Goal: Information Seeking & Learning: Learn about a topic

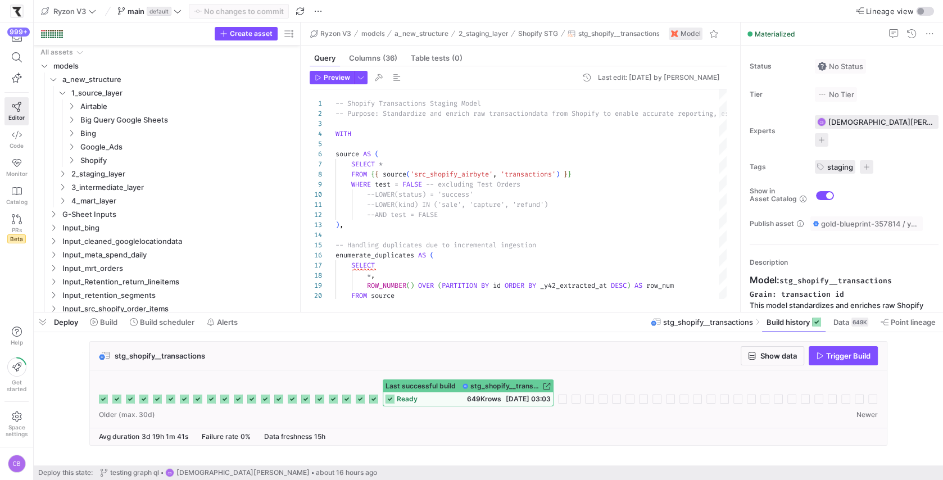
scroll to position [20, 85]
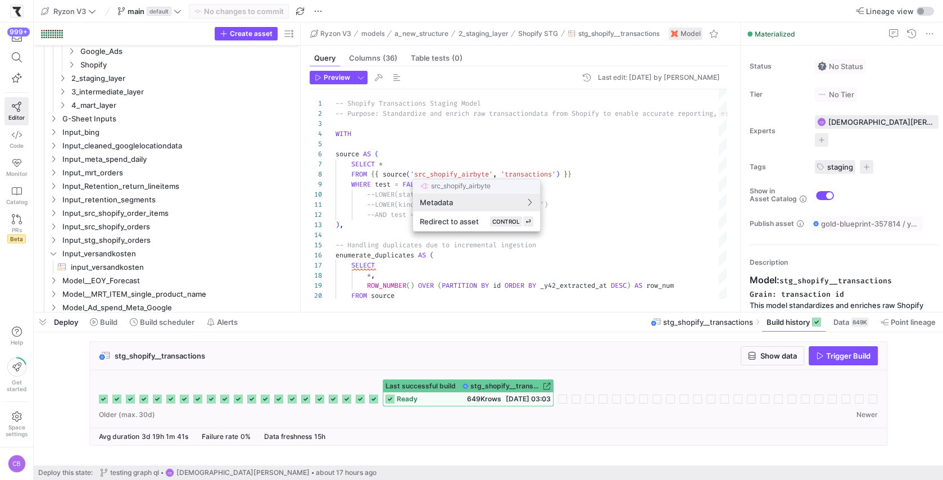
click at [651, 200] on div at bounding box center [471, 240] width 943 height 480
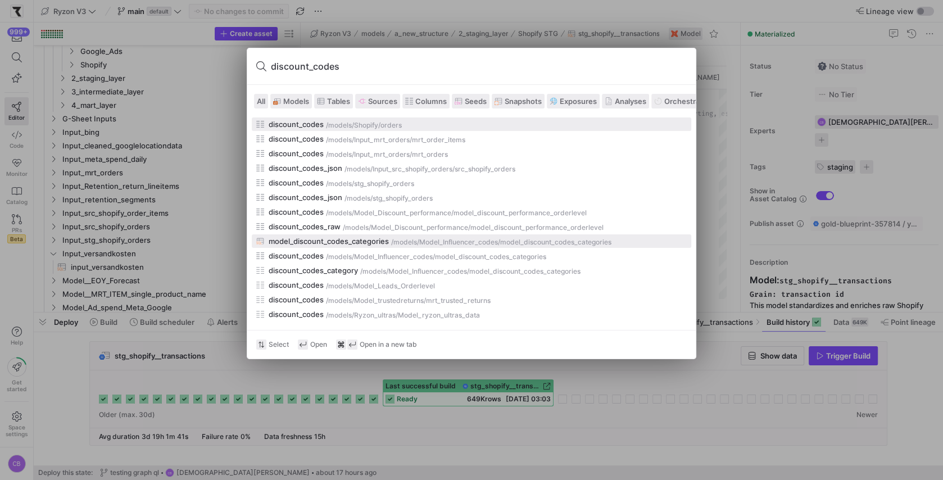
type input "discount_codes"
click at [393, 242] on div "/models/" at bounding box center [405, 242] width 28 height 8
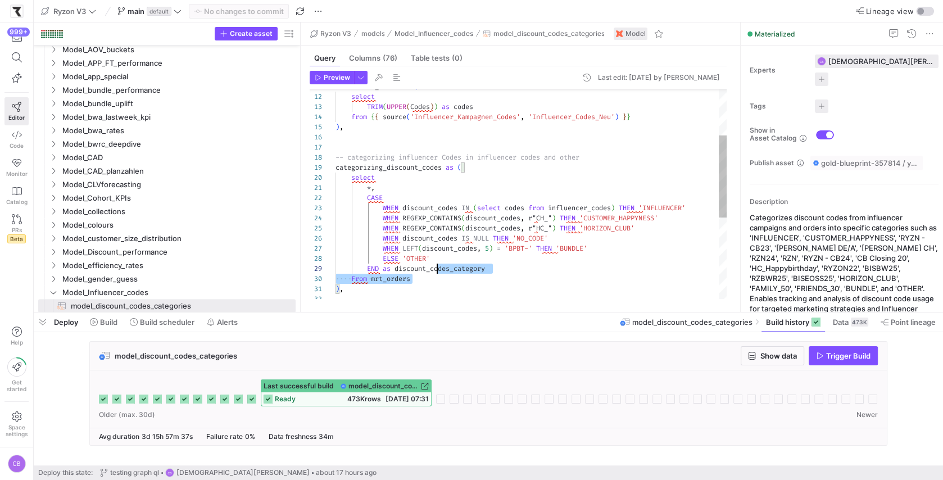
scroll to position [80, 101]
drag, startPoint x: 443, startPoint y: 281, endPoint x: 437, endPoint y: 269, distance: 13.3
click at [437, 269] on div ") , From mrt_orders END as discount_codes_category ELSE 'OTHER' WHEN LEFT ( dis…" at bounding box center [531, 238] width 391 height 535
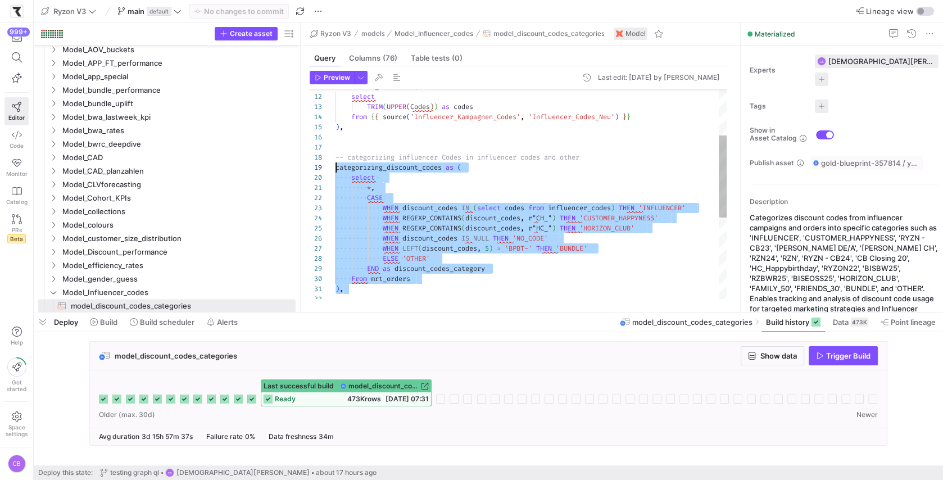
scroll to position [71, 0]
drag, startPoint x: 423, startPoint y: 291, endPoint x: 327, endPoint y: 157, distance: 164.3
click at [336, 157] on div ") , From mrt_orders END as discount_codes_category ELSE 'OTHER' WHEN LEFT ( dis…" at bounding box center [531, 238] width 391 height 535
type textarea "), -- USE for DEBUGGING: check not found codes in orders check_missing as ( sel…"
click at [378, 296] on div ") , From mrt_orders END as discount_codes_category ELSE 'OTHER' WHEN LEFT ( dis…" at bounding box center [531, 238] width 391 height 535
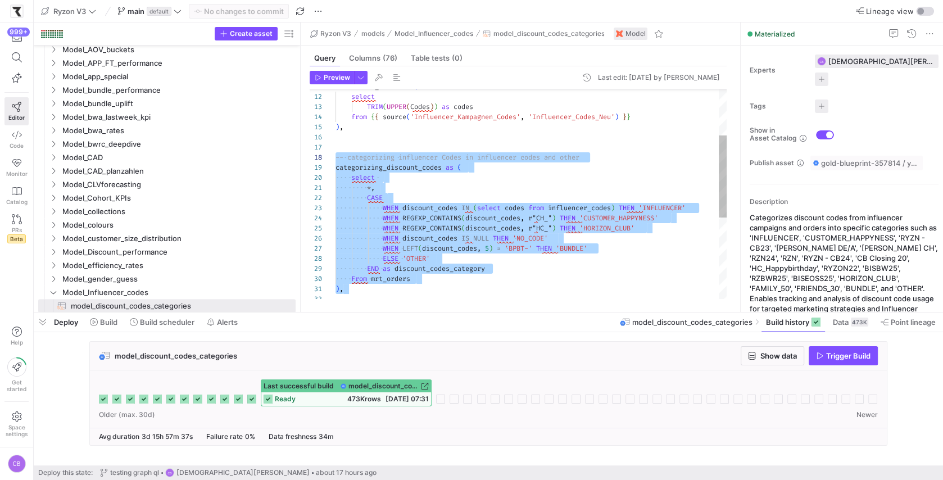
scroll to position [10, 0]
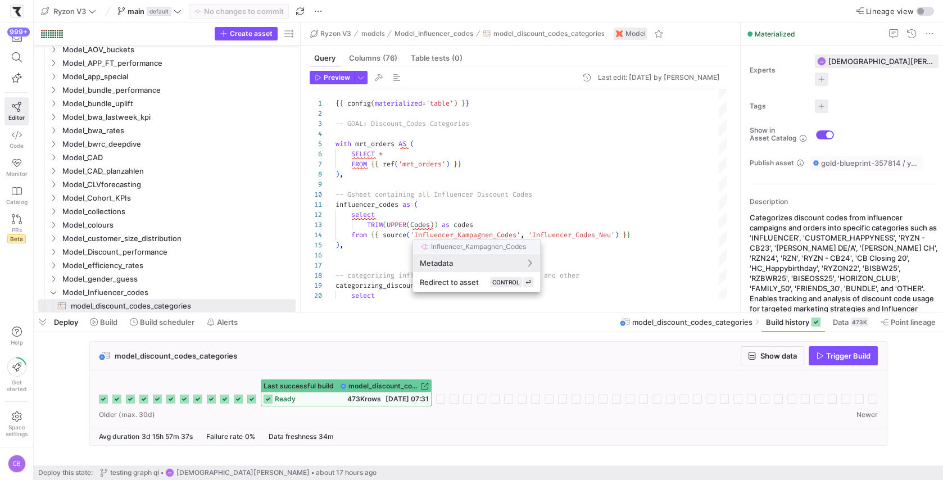
click at [593, 252] on div at bounding box center [471, 240] width 943 height 480
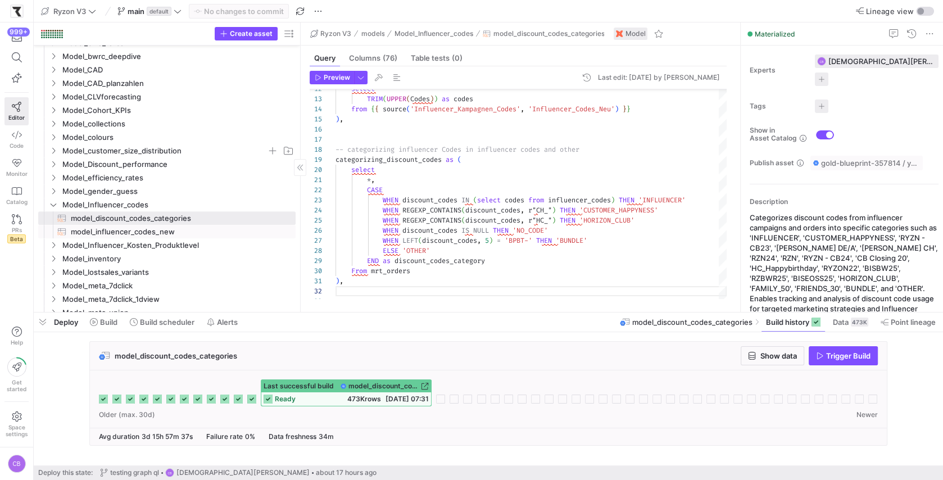
scroll to position [0, 0]
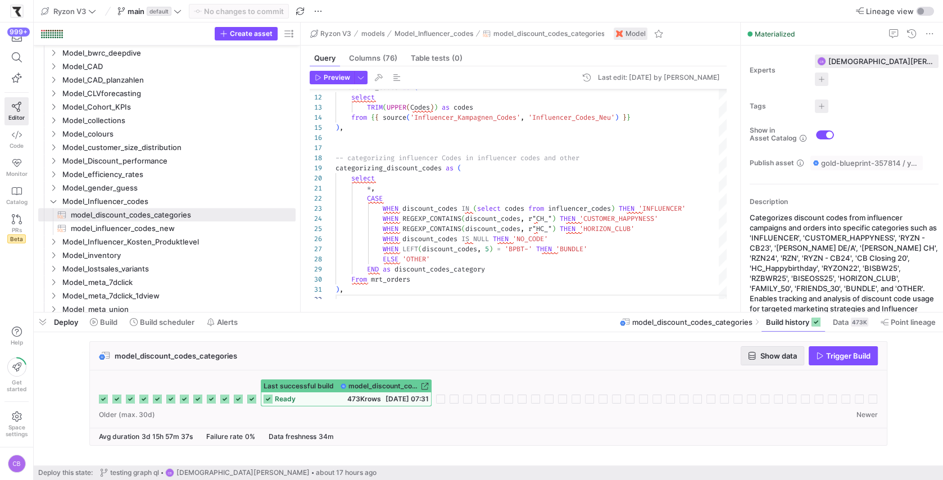
click at [765, 359] on span "Show data" at bounding box center [778, 355] width 37 height 9
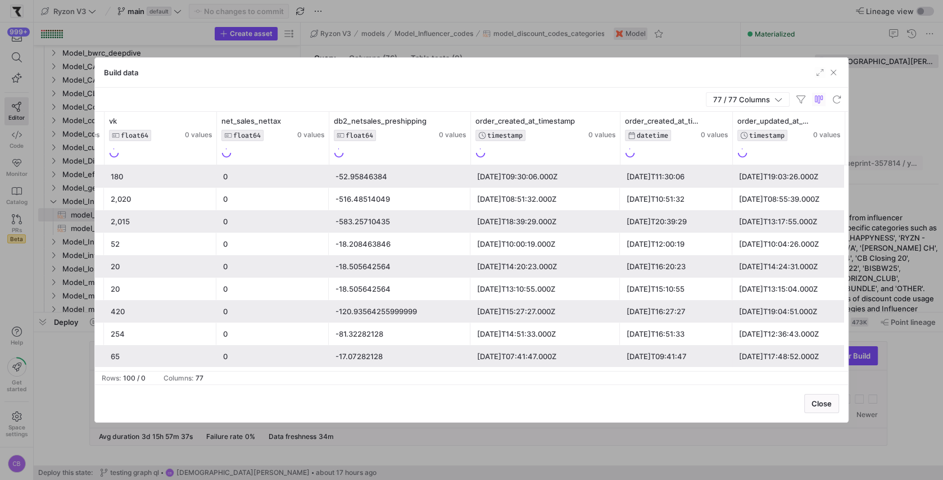
scroll to position [0, 836]
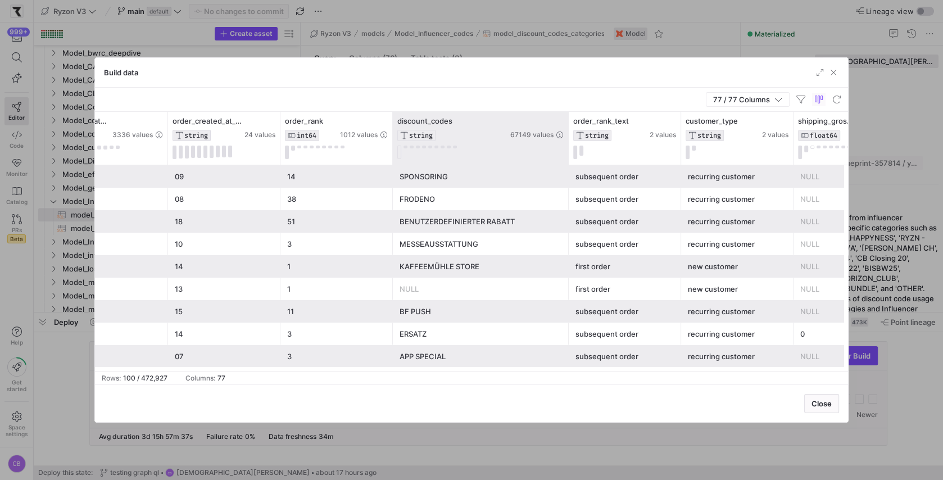
drag, startPoint x: 502, startPoint y: 120, endPoint x: 565, endPoint y: 119, distance: 62.9
click at [566, 119] on div at bounding box center [568, 138] width 4 height 53
click at [560, 120] on icon at bounding box center [558, 120] width 7 height 1
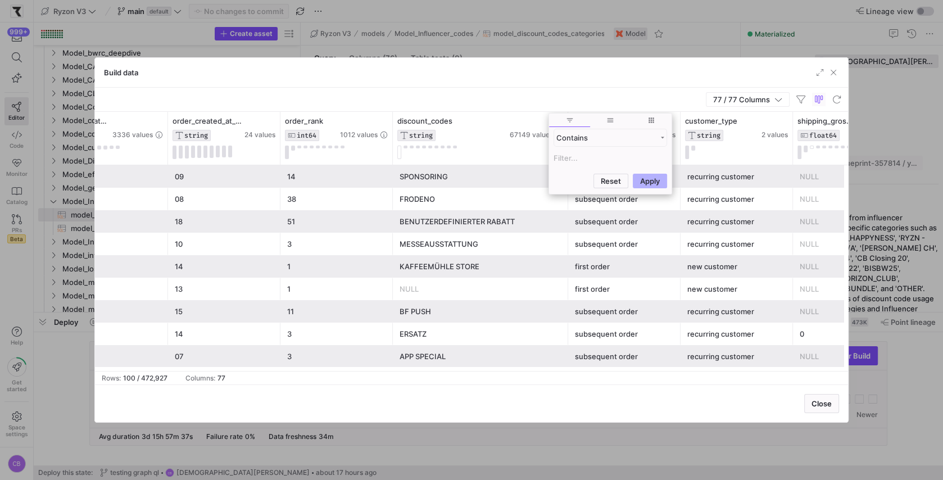
click at [561, 158] on input "Filter Value" at bounding box center [611, 157] width 114 height 13
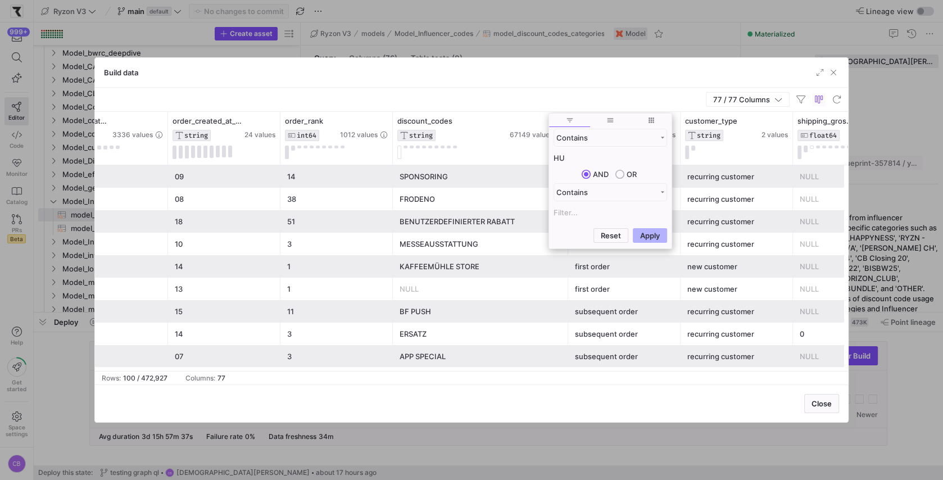
type input "H"
type input "[PERSON_NAME]"
click at [633, 228] on button "Apply" at bounding box center [650, 235] width 34 height 15
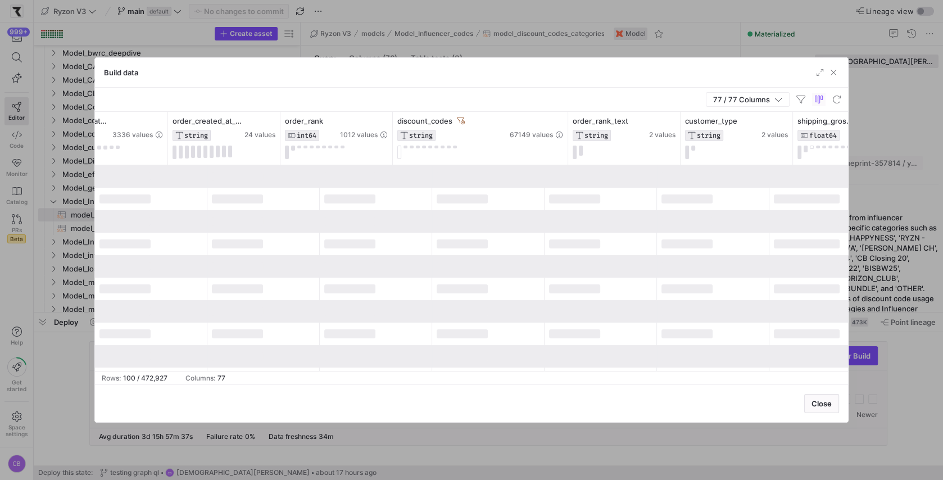
click at [493, 81] on div "Build data" at bounding box center [471, 73] width 753 height 30
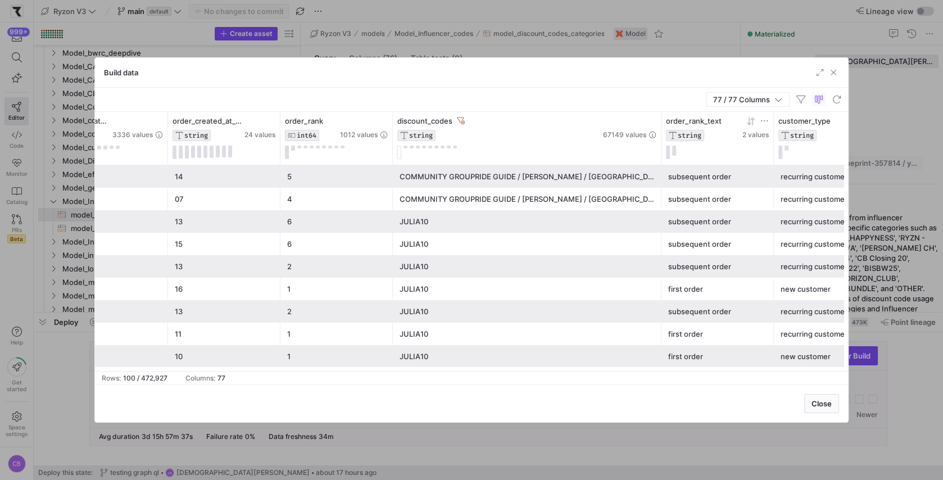
drag, startPoint x: 565, startPoint y: 153, endPoint x: 733, endPoint y: 155, distance: 168.1
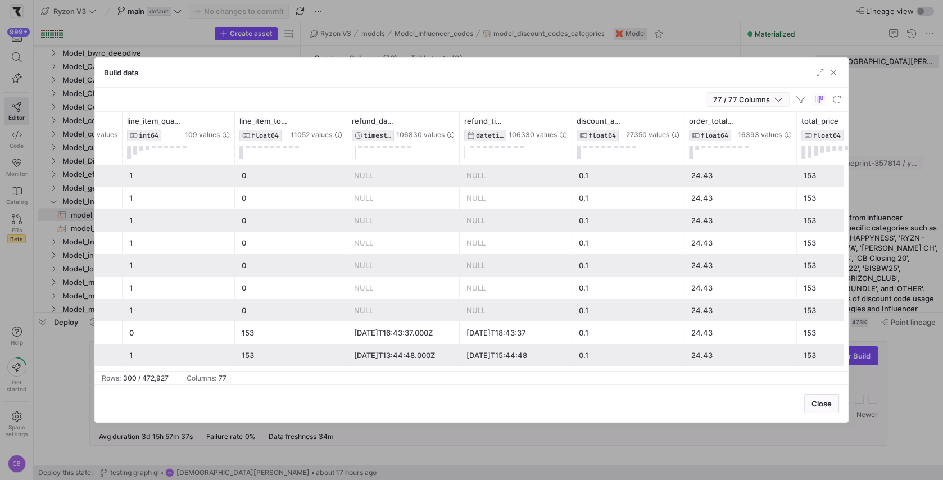
click at [780, 97] on icon "button" at bounding box center [778, 100] width 8 height 8
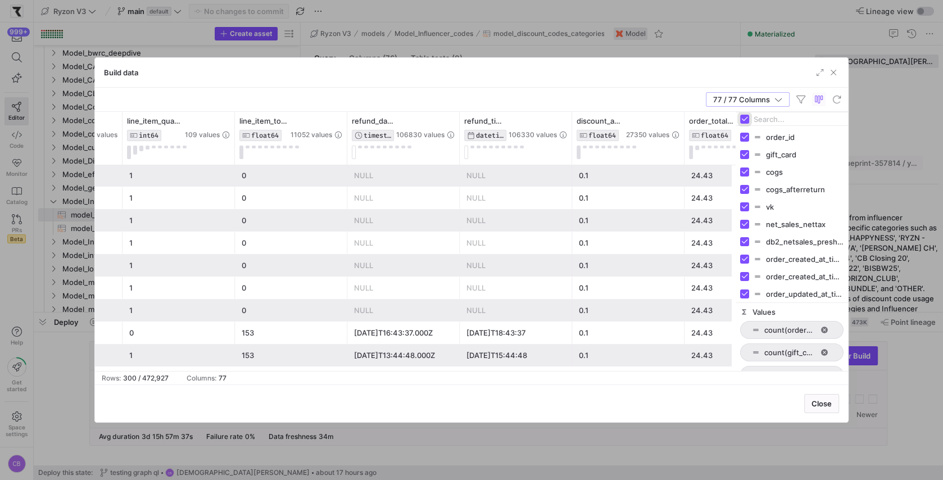
click at [746, 115] on input "Toggle Select All Columns" at bounding box center [744, 119] width 9 height 9
checkbox input "false"
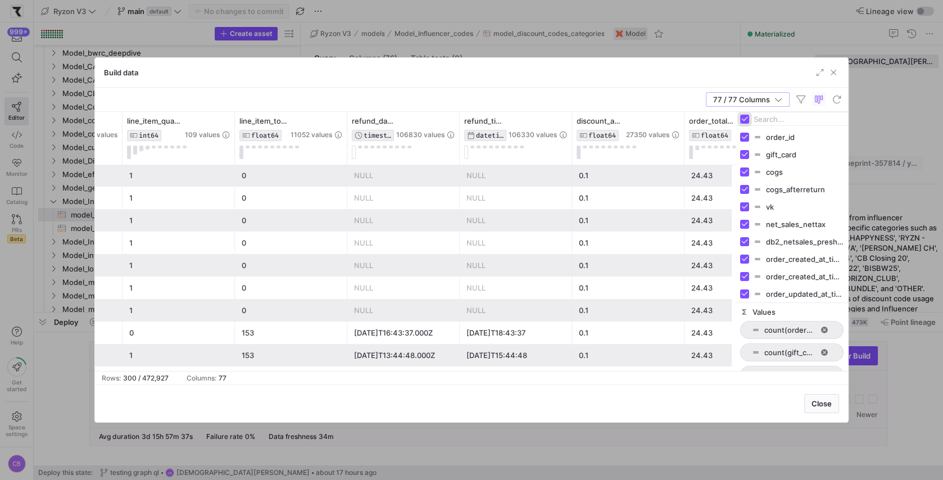
checkbox input "false"
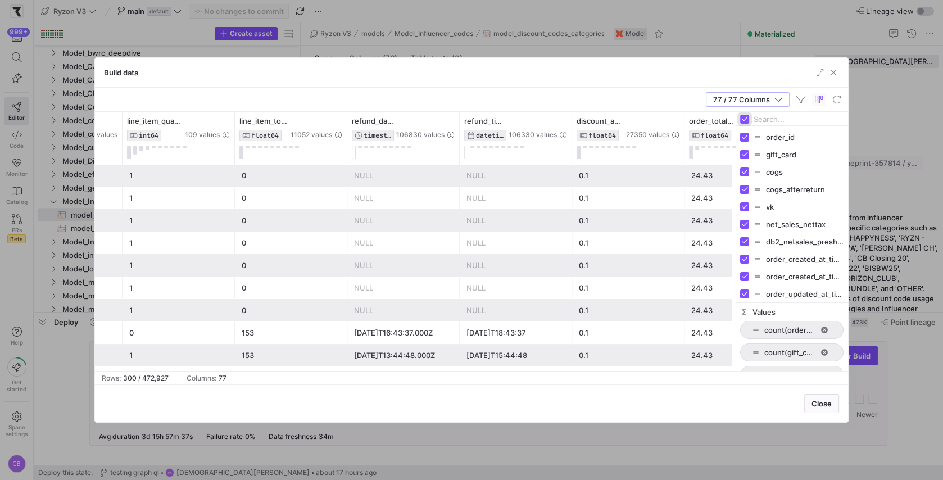
checkbox input "false"
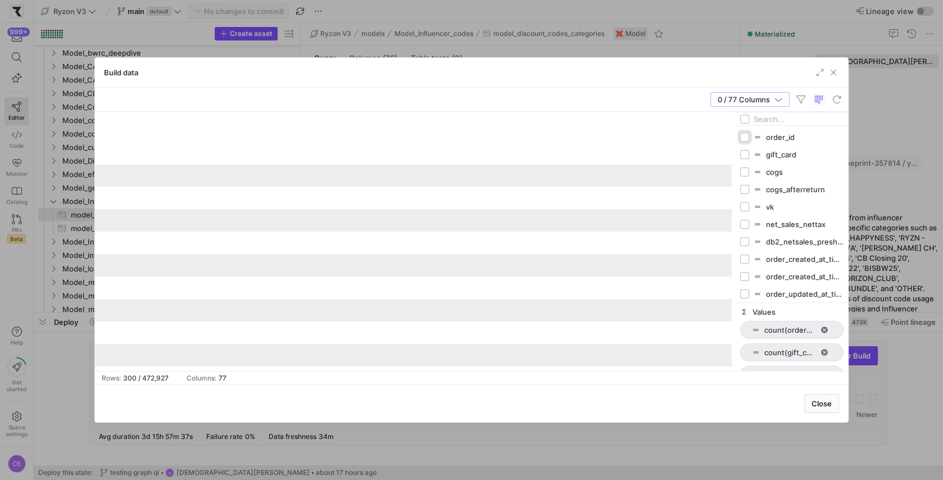
click at [744, 133] on input "Press SPACE to toggle visibility (hidden)" at bounding box center [744, 137] width 9 height 9
checkbox input "true"
checkbox input "false"
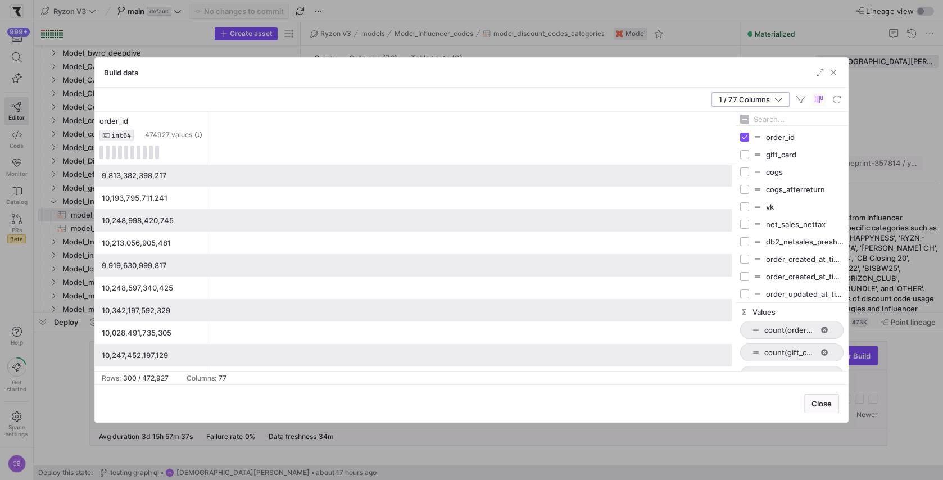
click at [759, 121] on input "Filter Columns Input" at bounding box center [799, 119] width 90 height 22
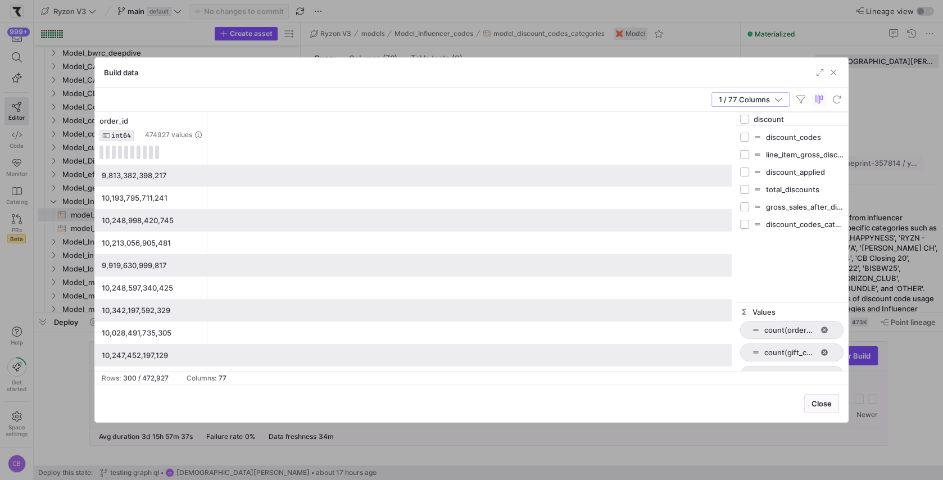
type input "discount"
click at [744, 136] on input "Press SPACE to toggle visibility (hidden)" at bounding box center [744, 137] width 9 height 9
checkbox input "true"
checkbox input "false"
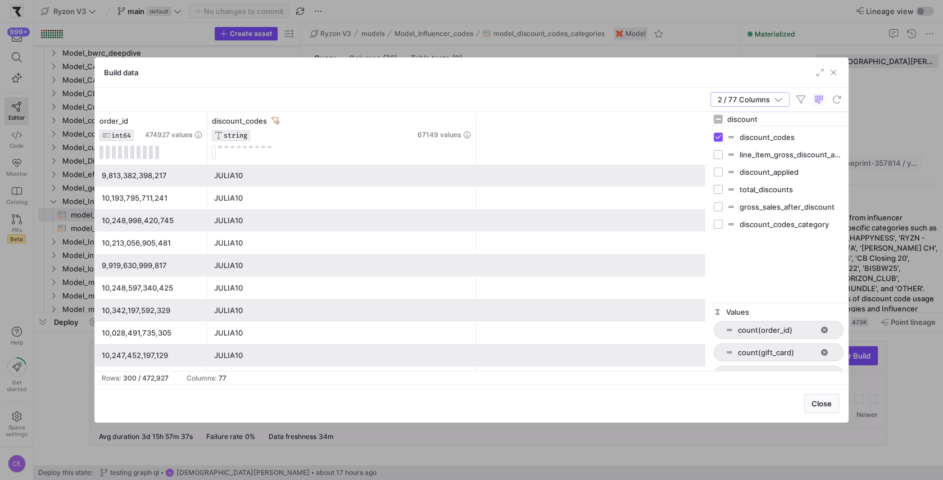
drag, startPoint x: 734, startPoint y: 151, endPoint x: 635, endPoint y: 151, distance: 99.5
click at [708, 151] on div at bounding box center [709, 241] width 3 height 259
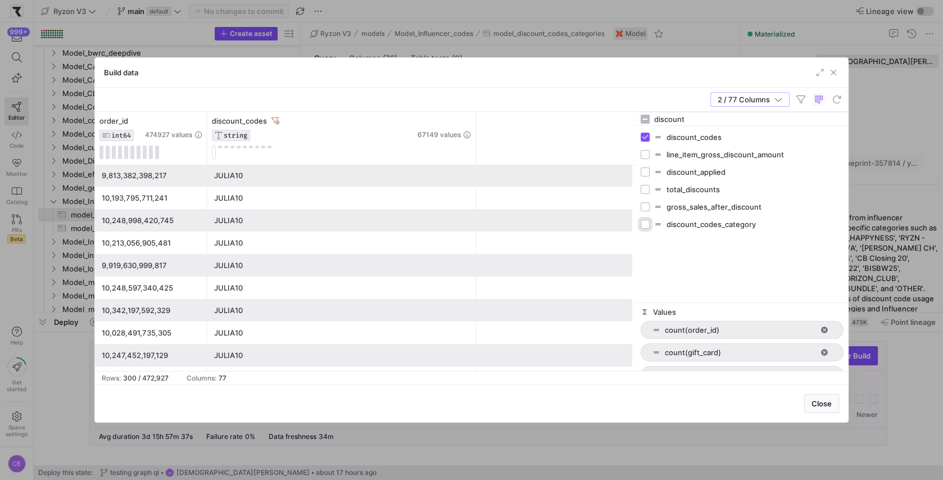
click at [643, 220] on input "Press SPACE to toggle visibility (hidden)" at bounding box center [645, 224] width 9 height 9
checkbox input "true"
